Goal: Find specific page/section: Find specific page/section

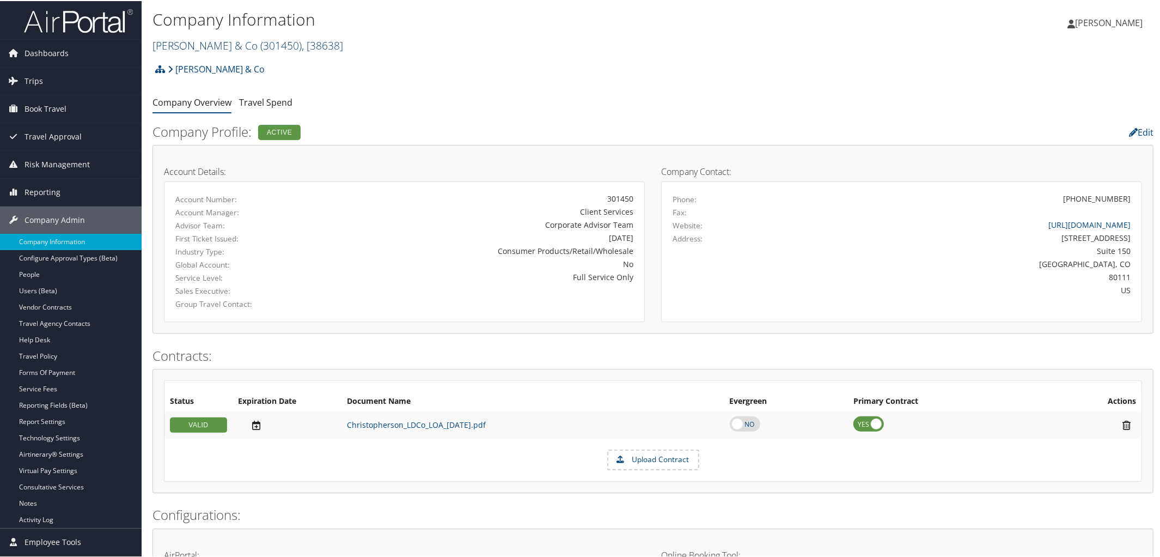
click at [181, 46] on link "Lita Dirks & Co ( 301450 ) , [ 38638 ]" at bounding box center [248, 44] width 191 height 15
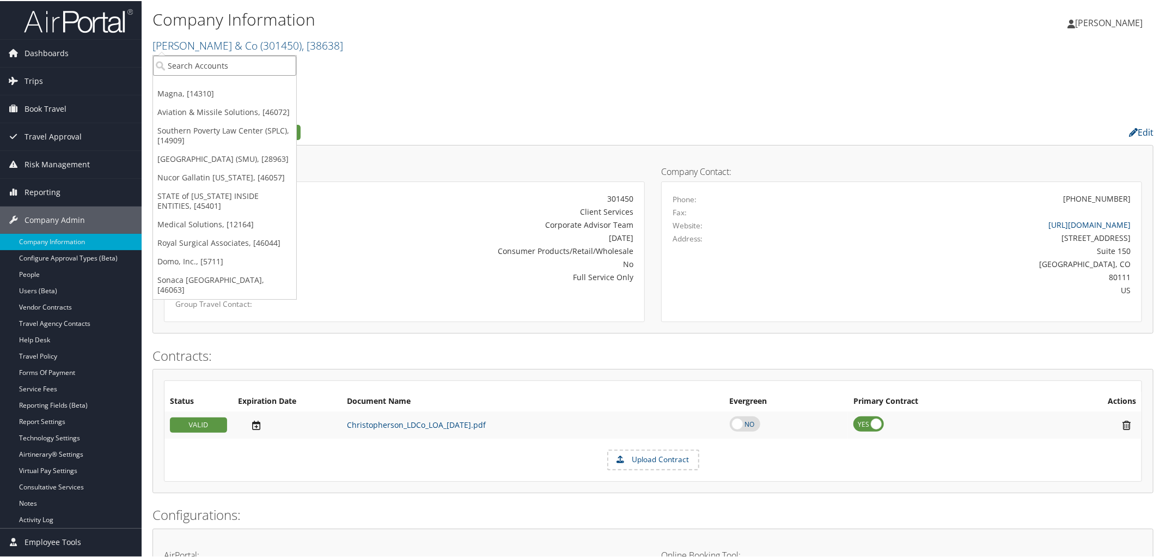
click at [198, 67] on input "search" at bounding box center [224, 64] width 143 height 20
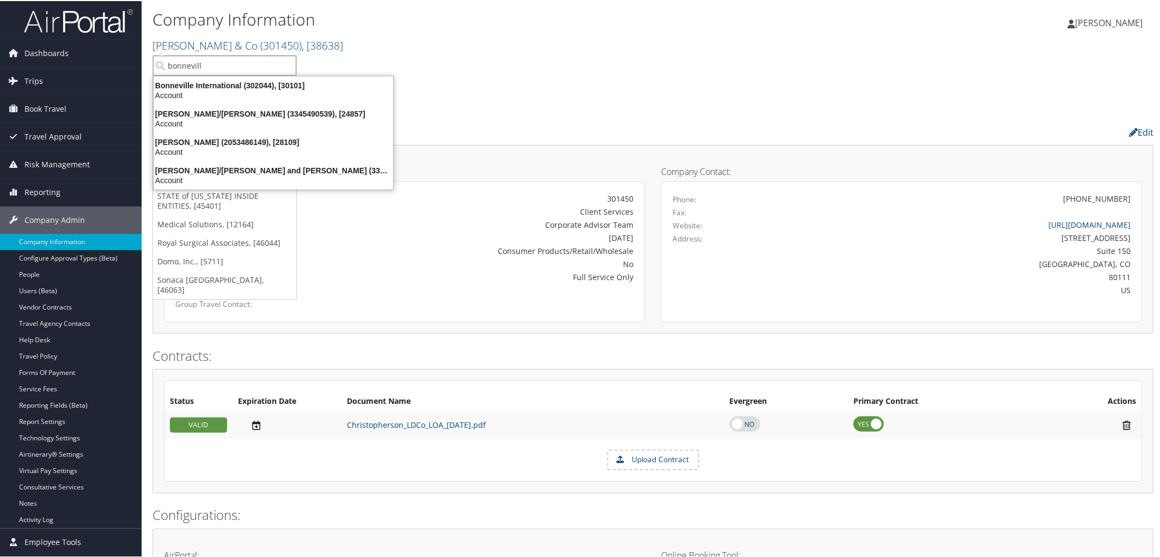
type input "bonneville"
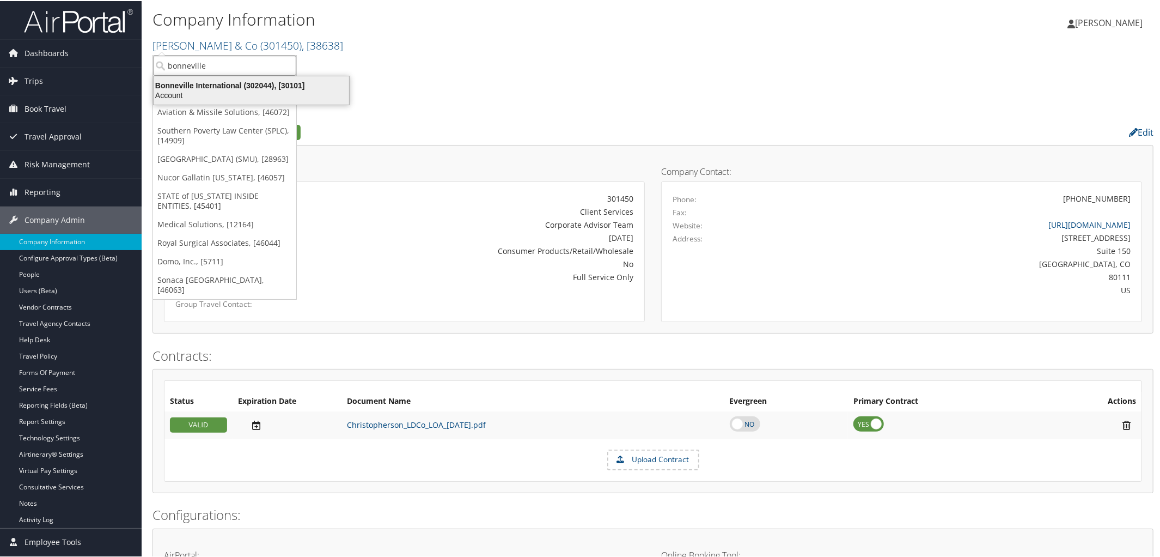
click at [215, 80] on div "Bonneville International (302044), [30101]" at bounding box center [251, 85] width 209 height 10
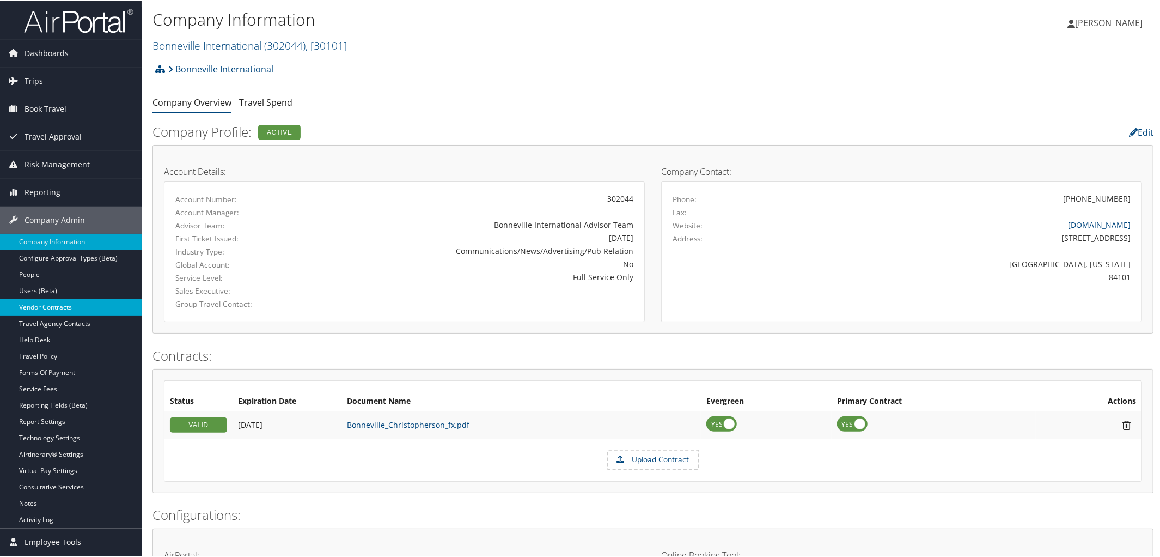
click at [44, 306] on link "Vendor Contracts" at bounding box center [71, 306] width 142 height 16
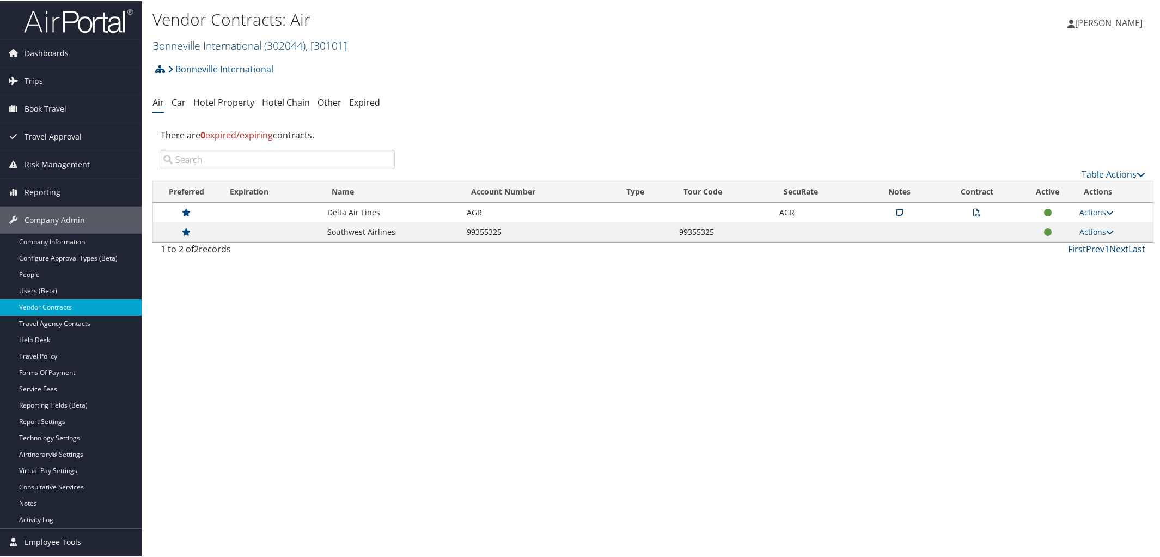
click at [974, 212] on icon at bounding box center [978, 212] width 8 height 8
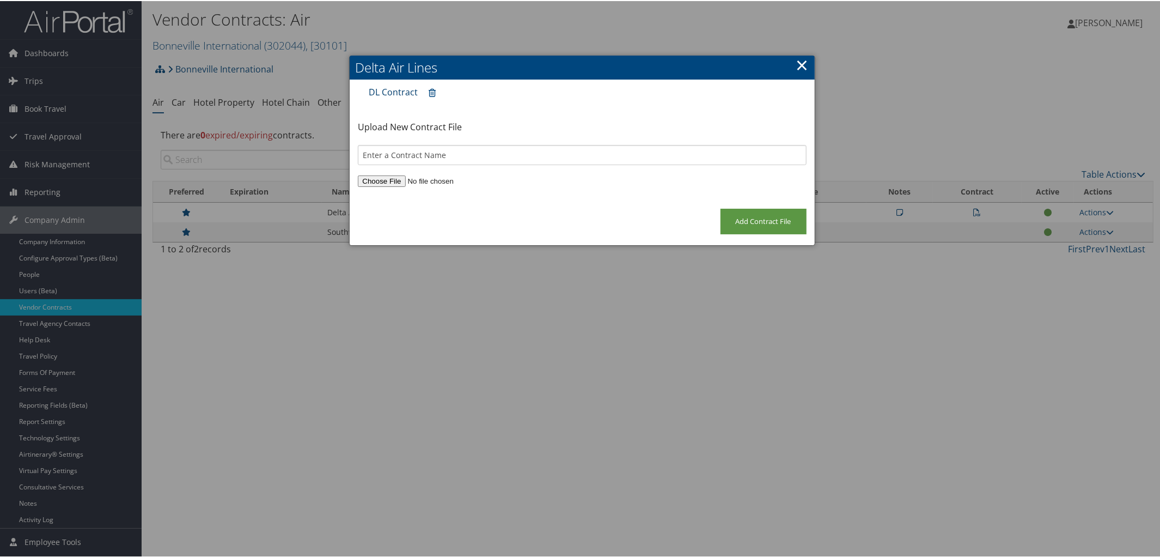
click at [376, 93] on link "DL Contract" at bounding box center [393, 91] width 49 height 12
click at [803, 56] on link "×" at bounding box center [802, 64] width 13 height 22
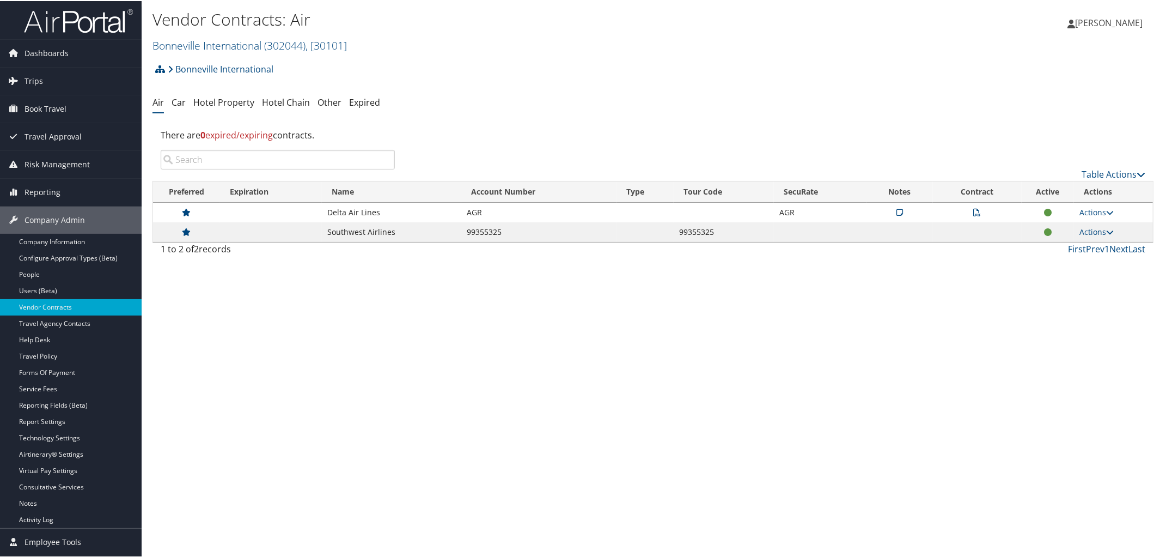
click at [897, 209] on icon at bounding box center [900, 212] width 7 height 8
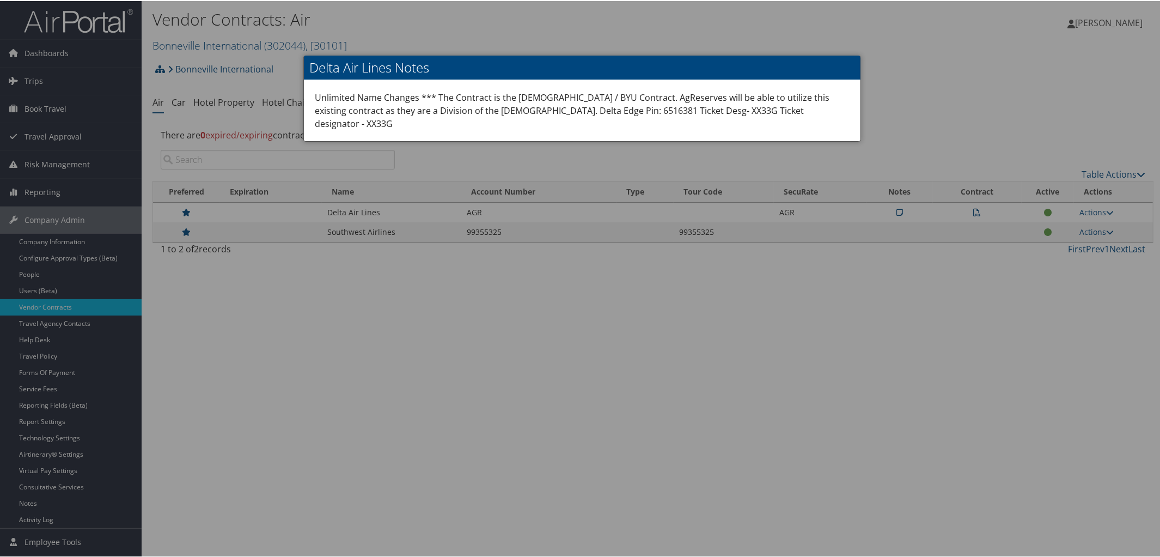
click at [951, 76] on div at bounding box center [582, 278] width 1165 height 557
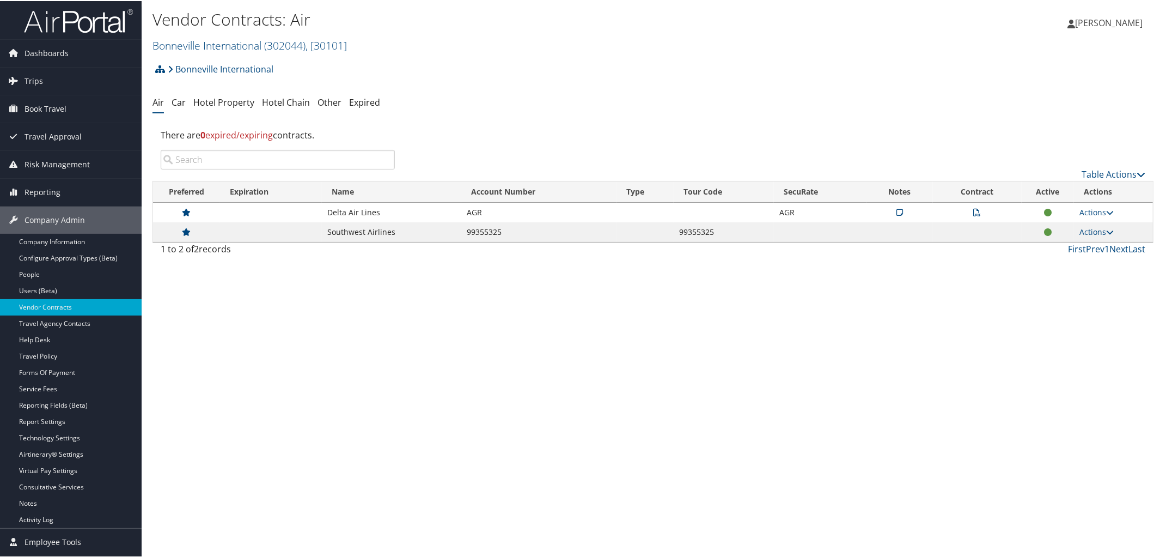
click at [974, 212] on icon at bounding box center [978, 212] width 8 height 8
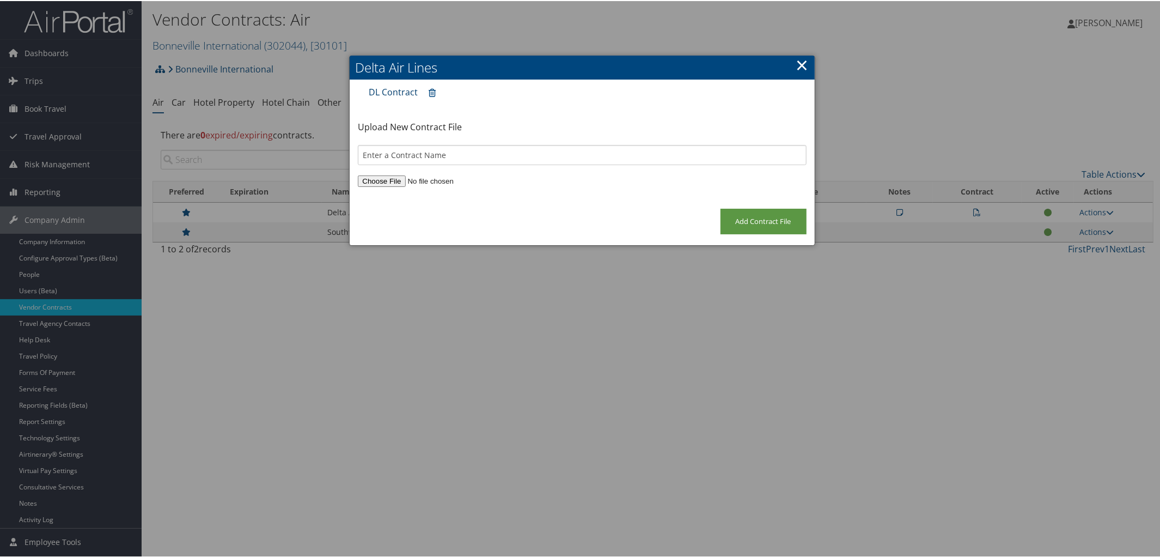
click at [378, 93] on link "DL Contract" at bounding box center [393, 91] width 49 height 12
click at [796, 70] on link "×" at bounding box center [802, 64] width 13 height 22
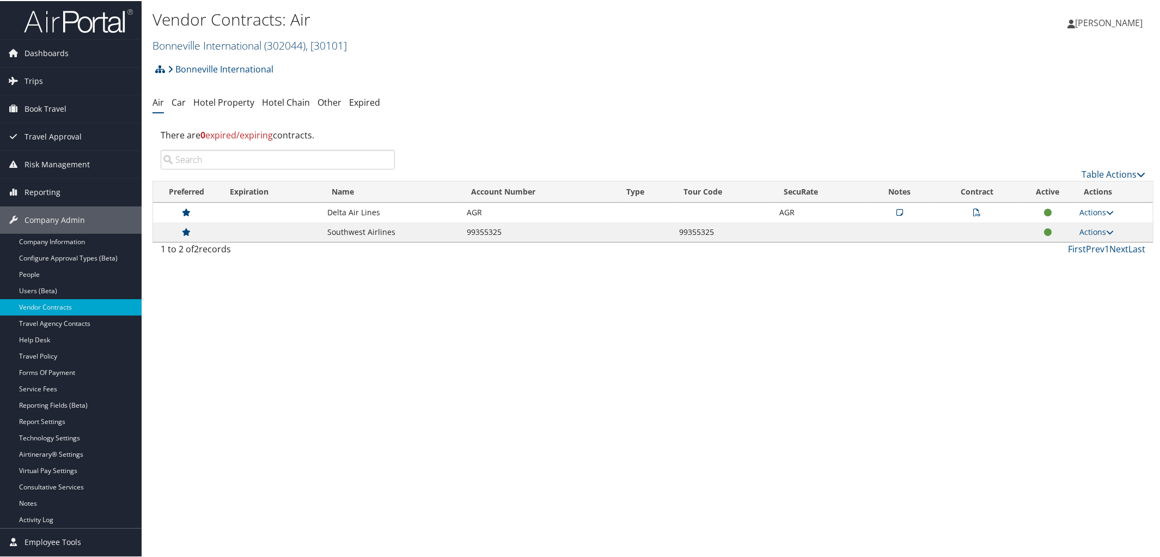
click at [219, 48] on link "Bonneville International ( 302044 ) , [ 30101 ]" at bounding box center [250, 44] width 194 height 15
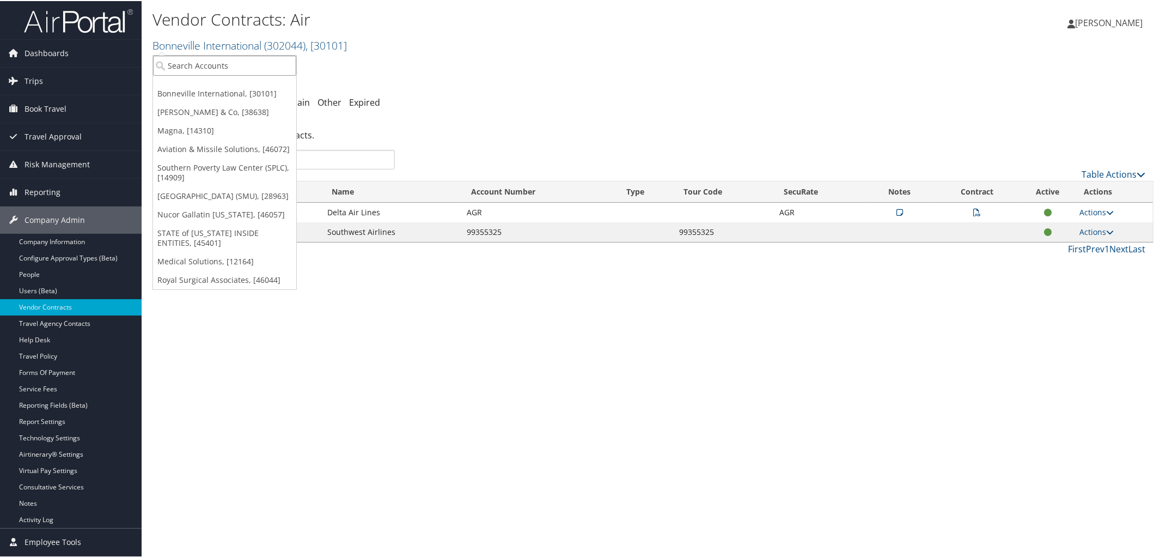
click at [218, 62] on input "search" at bounding box center [224, 64] width 143 height 20
type input "ARgus"
click at [215, 84] on div "Argus International Inc. (301905), [44379]" at bounding box center [251, 85] width 208 height 10
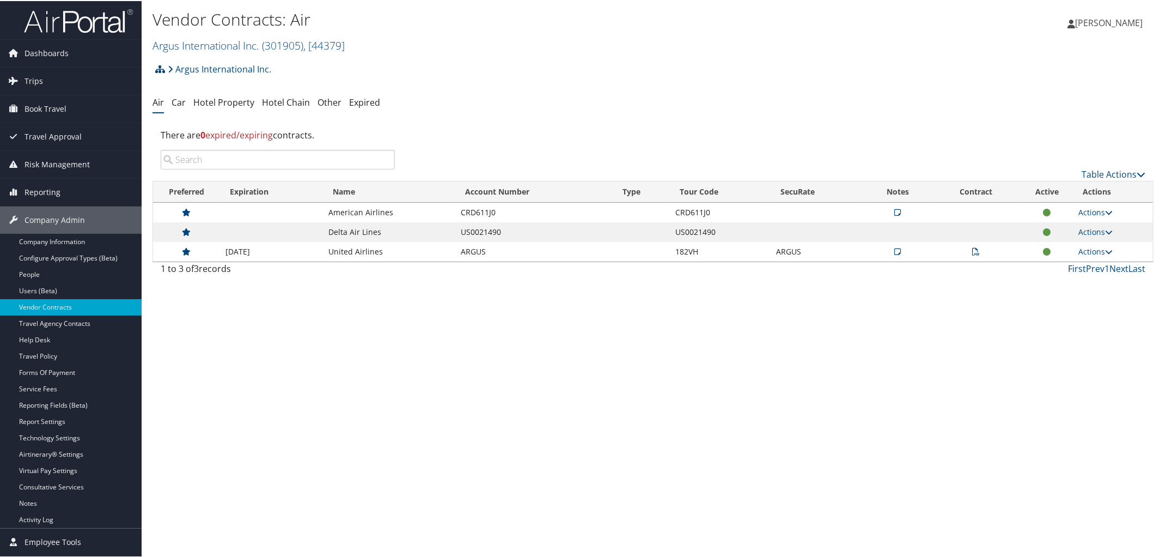
click at [973, 249] on icon at bounding box center [976, 251] width 8 height 8
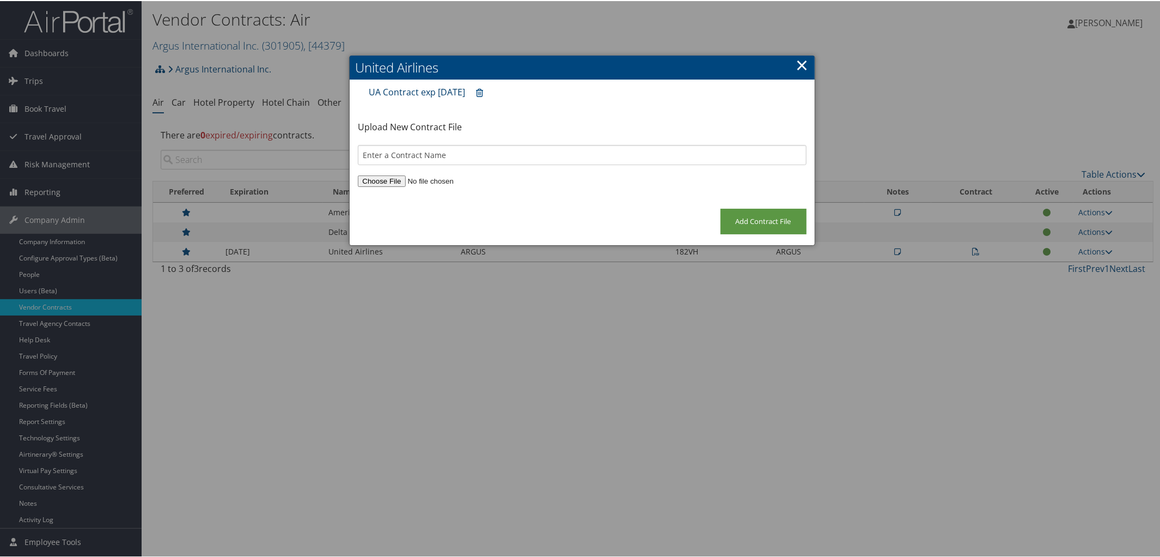
click at [428, 87] on link "UA Contract exp may 31 2026" at bounding box center [417, 91] width 96 height 12
click at [802, 59] on link "×" at bounding box center [802, 64] width 13 height 22
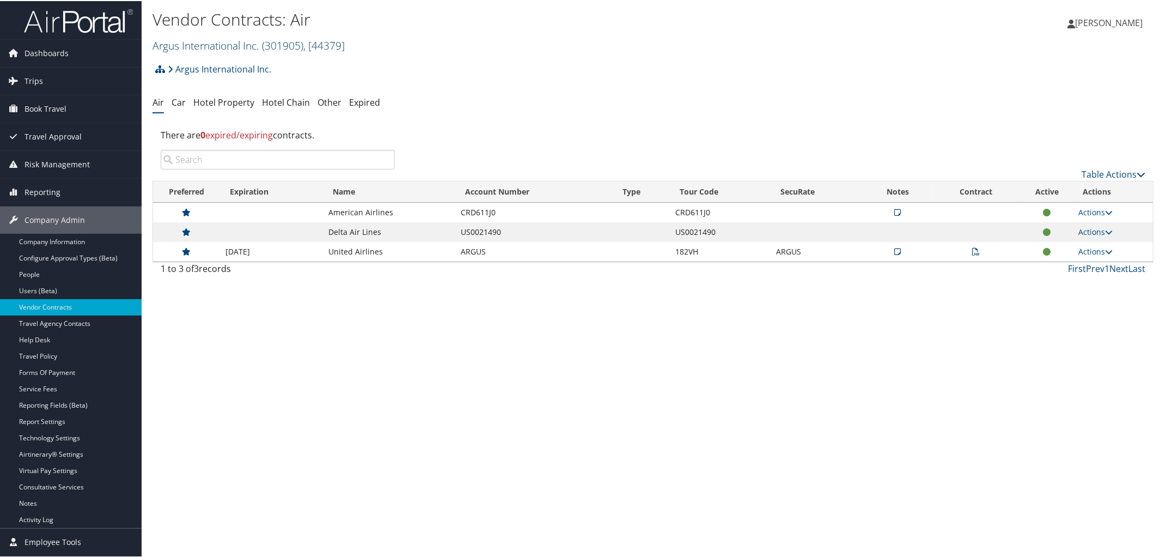
click at [215, 41] on link "Argus International Inc. ( 301905 ) , [ 44379 ]" at bounding box center [249, 44] width 192 height 15
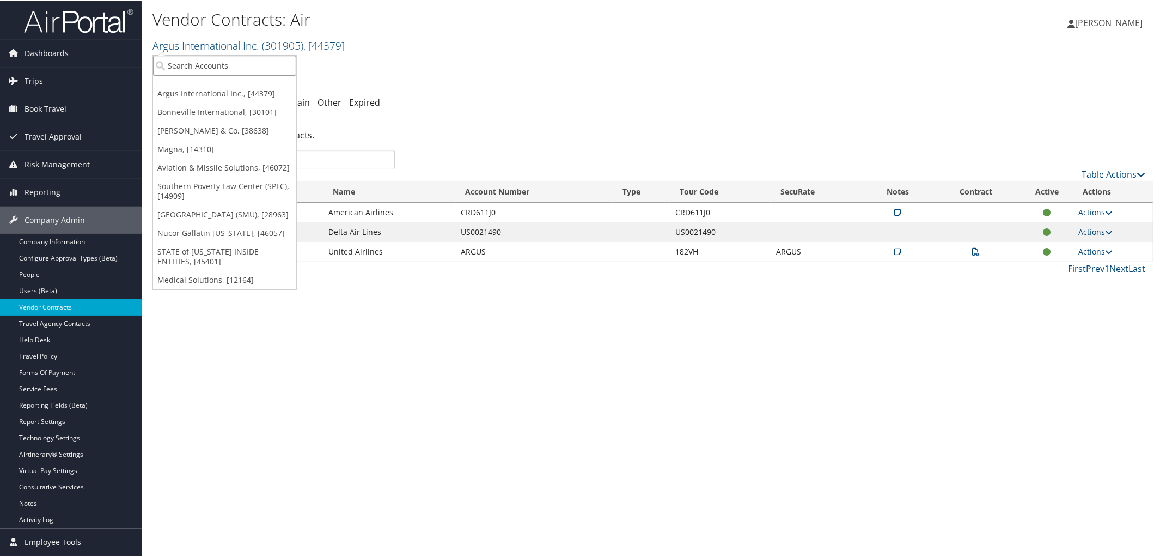
click at [245, 63] on input "search" at bounding box center [224, 64] width 143 height 20
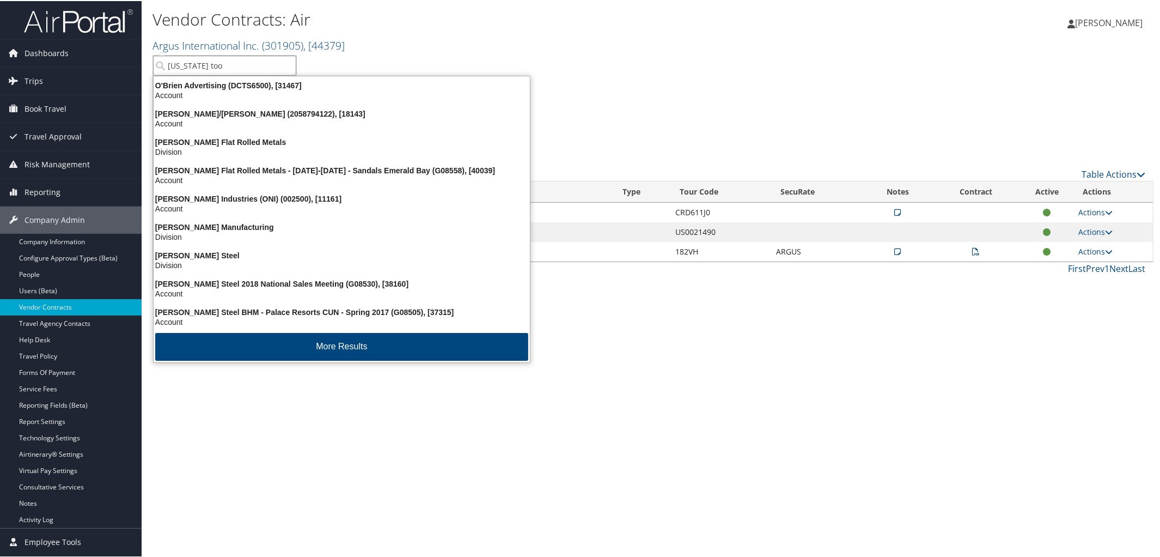
type input "Oregon tool"
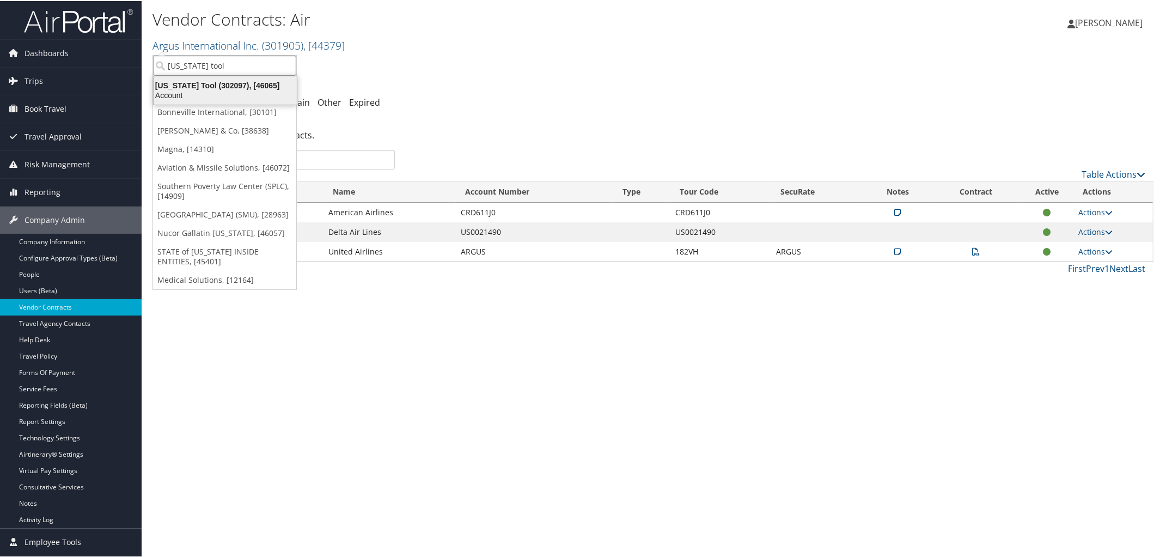
click at [234, 89] on div "Account" at bounding box center [225, 94] width 156 height 10
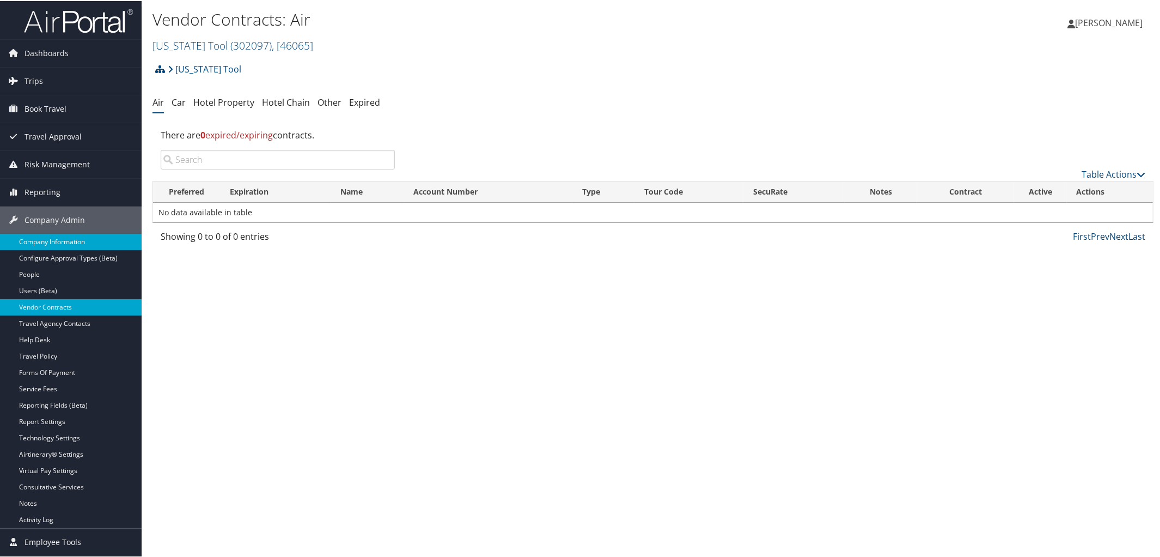
click at [44, 239] on link "Company Information" at bounding box center [71, 241] width 142 height 16
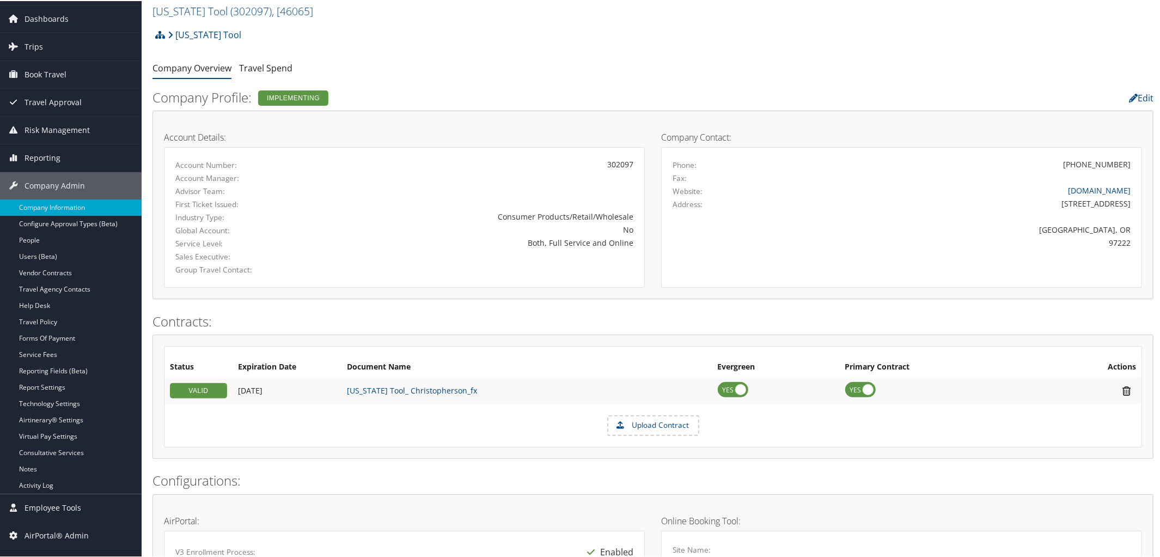
scroll to position [4, 0]
